Goal: Task Accomplishment & Management: Complete application form

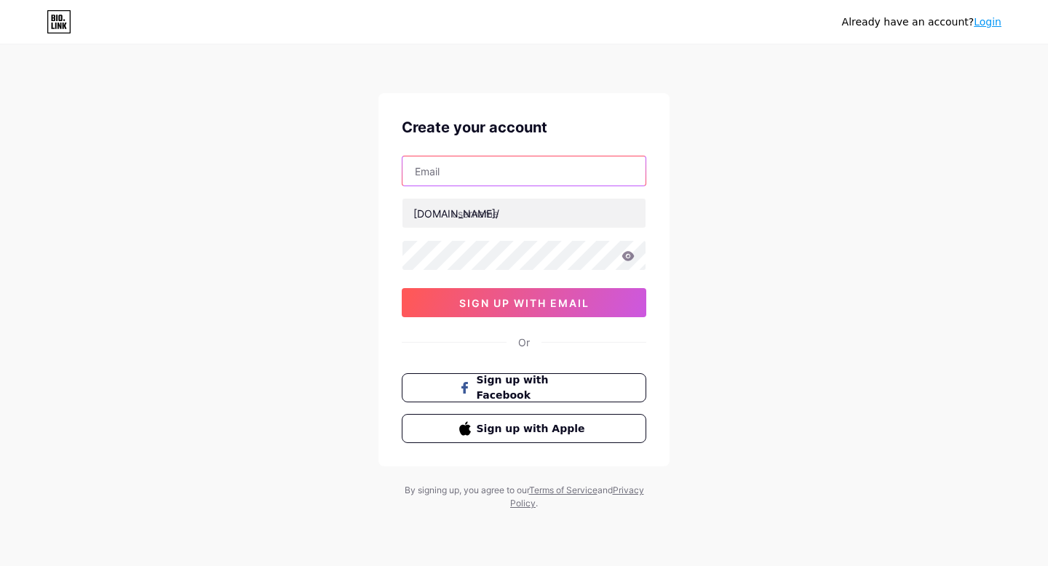
click at [471, 178] on input "text" at bounding box center [523, 170] width 243 height 29
type input "f"
type input "[EMAIL_ADDRESS][DOMAIN_NAME]"
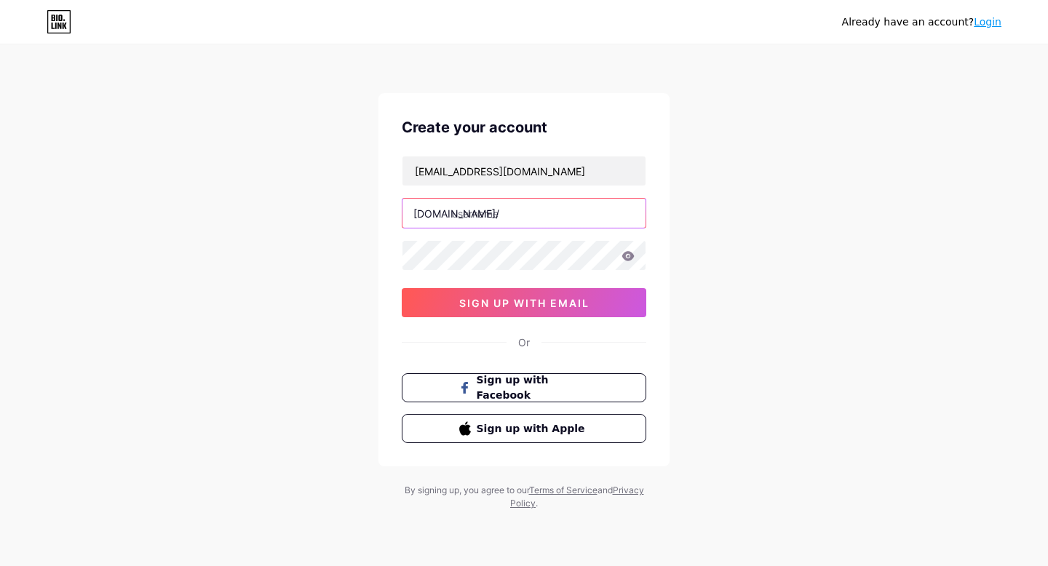
click at [544, 207] on input "text" at bounding box center [523, 213] width 243 height 29
type input "felisitasanya"
click at [629, 255] on icon at bounding box center [627, 256] width 13 height 10
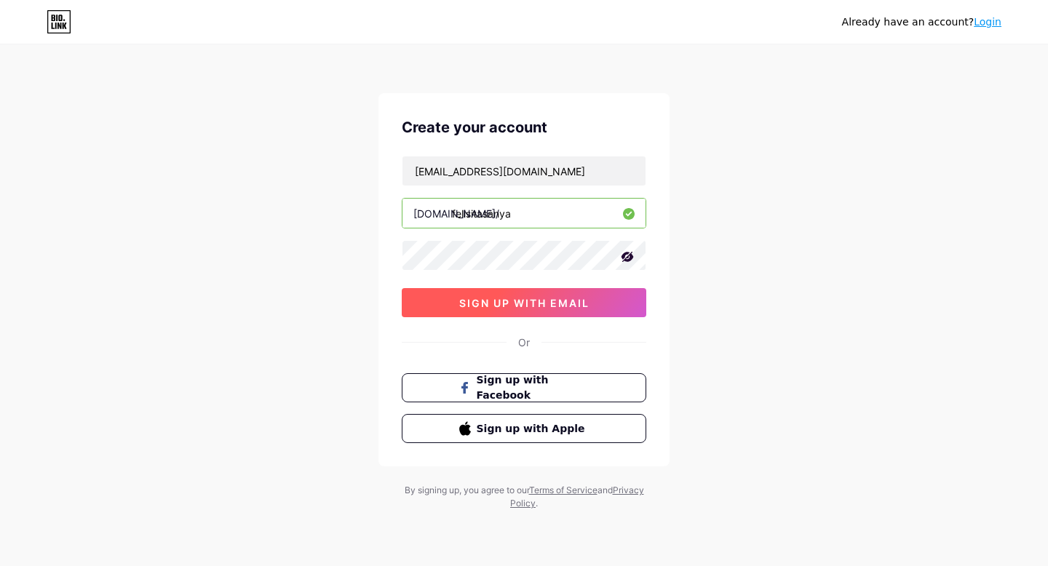
click at [603, 296] on button "sign up with email" at bounding box center [524, 302] width 245 height 29
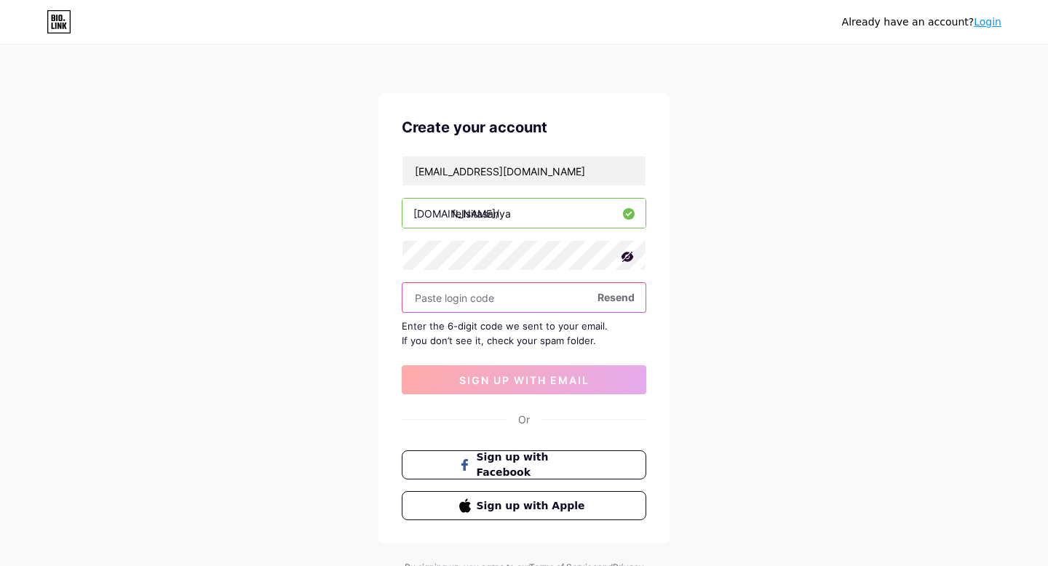
click at [539, 301] on input "text" at bounding box center [523, 297] width 243 height 29
click at [611, 293] on span "Resend" at bounding box center [615, 297] width 37 height 15
click at [563, 302] on input "text" at bounding box center [523, 297] width 243 height 29
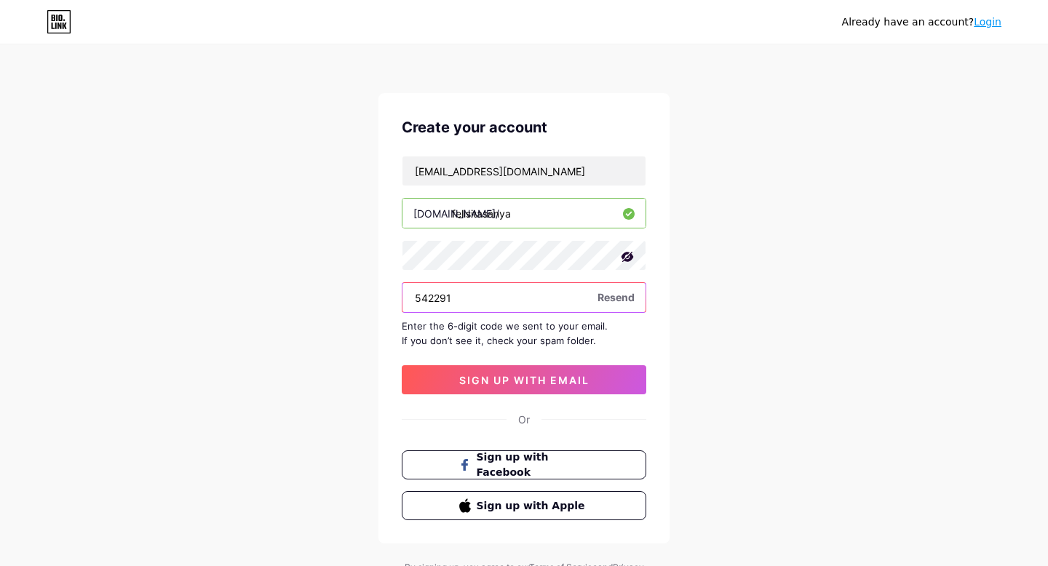
type input "542291"
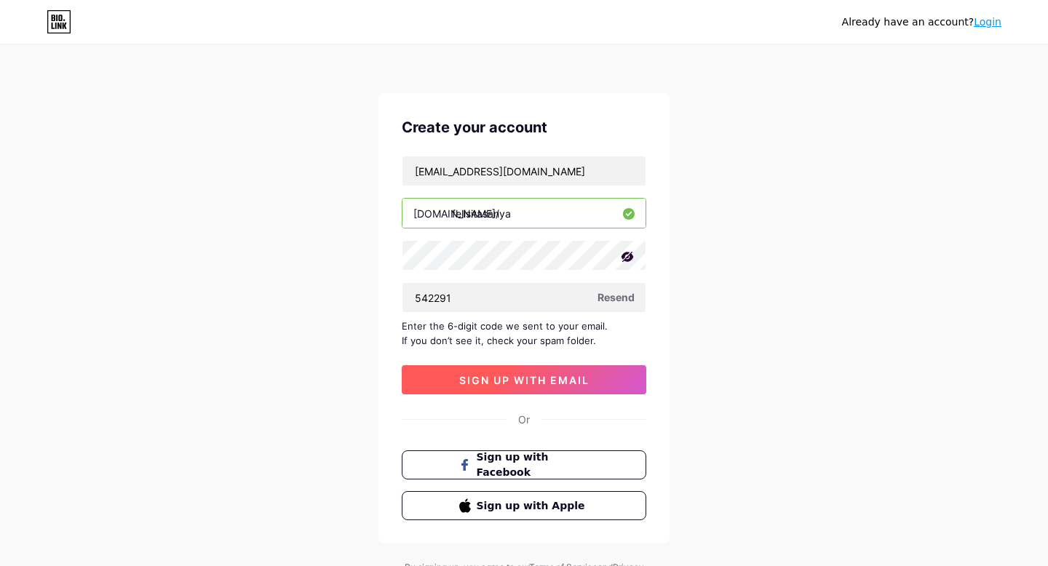
click at [553, 369] on button "sign up with email" at bounding box center [524, 379] width 245 height 29
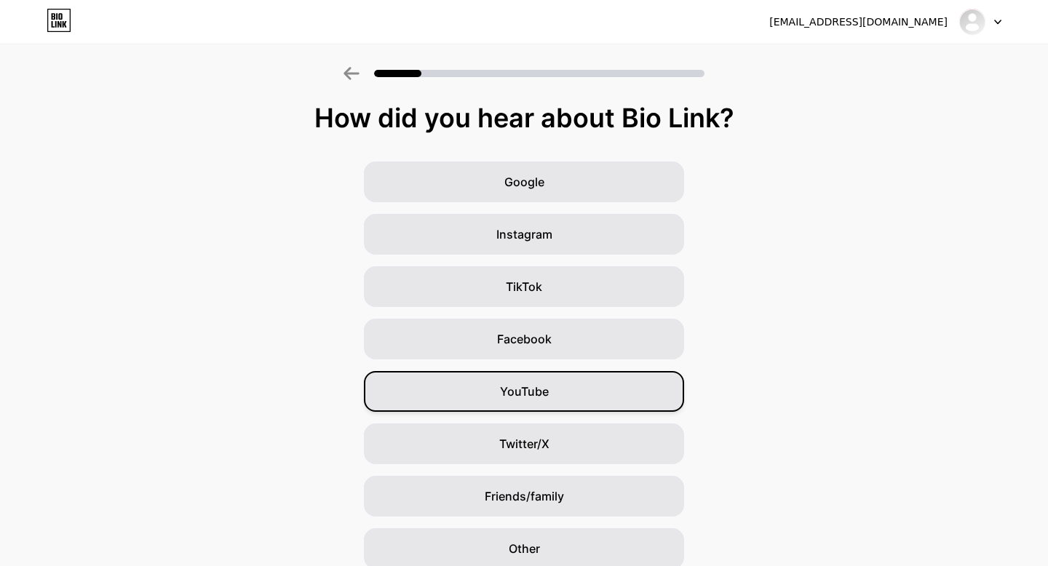
scroll to position [61, 0]
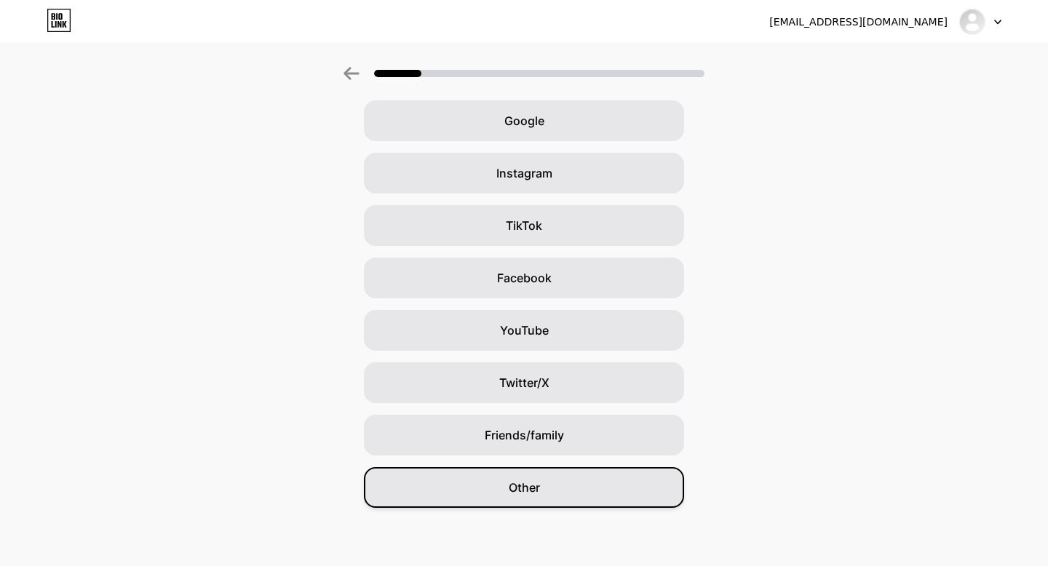
click at [561, 495] on div "Other" at bounding box center [524, 487] width 320 height 41
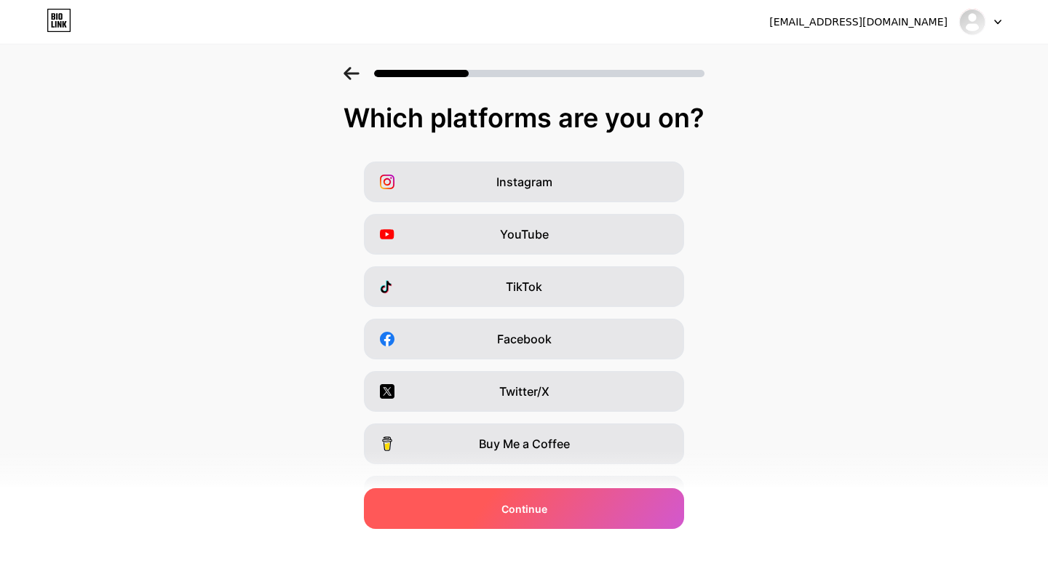
click at [545, 499] on div "Continue" at bounding box center [524, 508] width 320 height 41
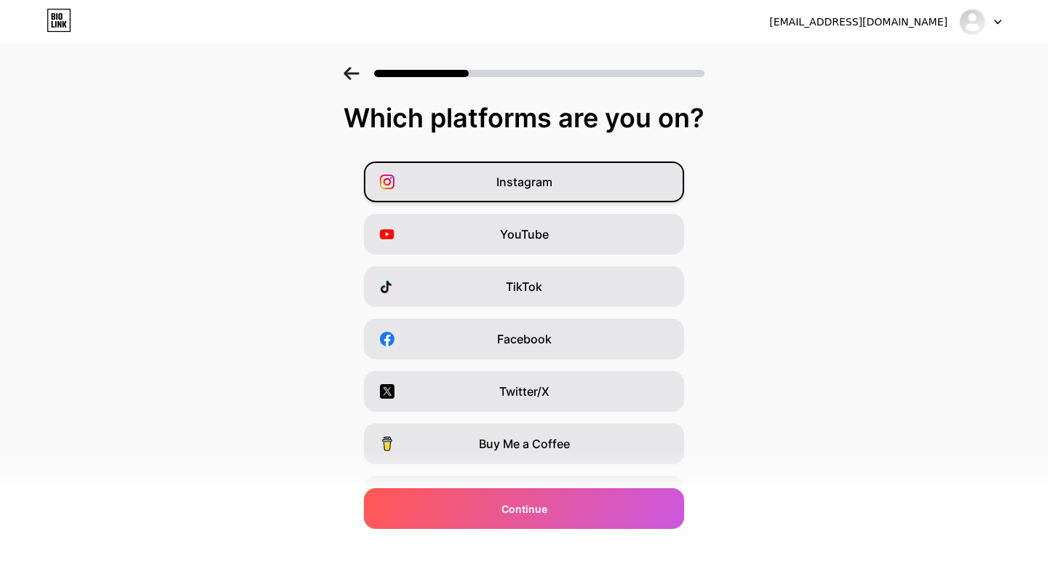
click at [543, 195] on div "Instagram" at bounding box center [524, 182] width 320 height 41
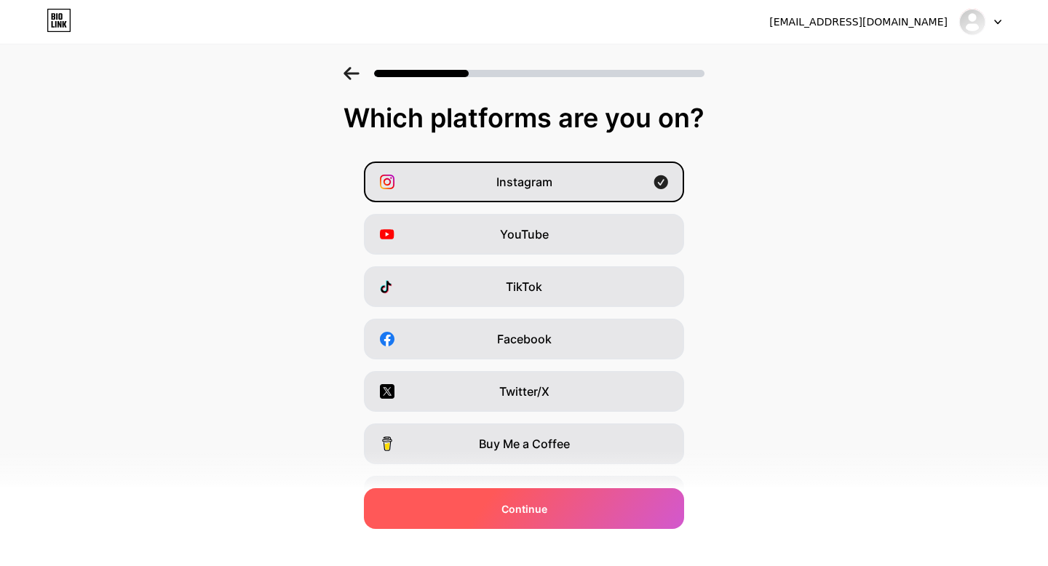
click at [505, 504] on span "Continue" at bounding box center [524, 508] width 46 height 15
